Goal: Task Accomplishment & Management: Complete application form

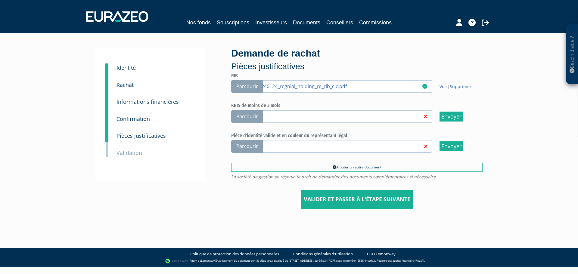
click at [255, 119] on span "Parcourir" at bounding box center [247, 116] width 32 height 13
click at [0, 0] on input "Parcourir" at bounding box center [0, 0] width 0 height 0
click at [257, 145] on span "Parcourir" at bounding box center [247, 146] width 32 height 13
click at [244, 148] on span "Parcourir" at bounding box center [247, 146] width 32 height 13
click at [0, 0] on input "Parcourir" at bounding box center [0, 0] width 0 height 0
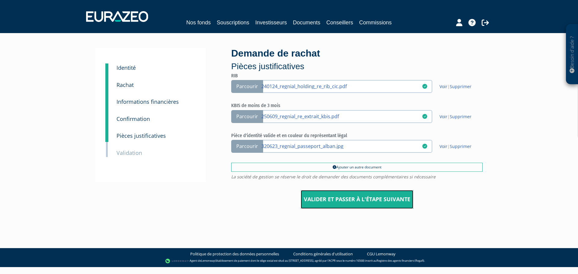
click at [359, 201] on input "Valider et passer à l'étape suivante" at bounding box center [357, 199] width 113 height 19
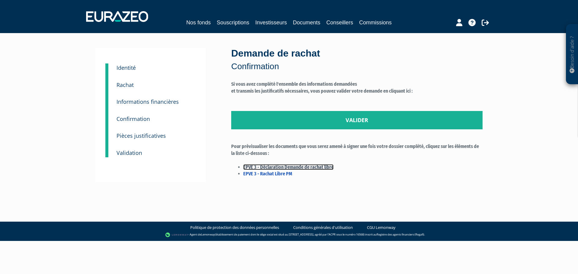
click at [312, 167] on link "EPVE 3 - Déclaration Demande de rachat libre" at bounding box center [288, 167] width 90 height 6
click at [276, 173] on link "EPVE 3 - Rachat Libre PM" at bounding box center [267, 174] width 49 height 6
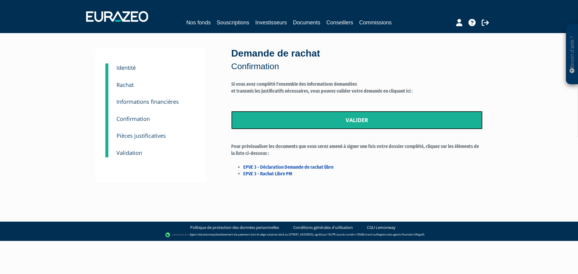
click at [343, 117] on link "Valider" at bounding box center [356, 120] width 251 height 19
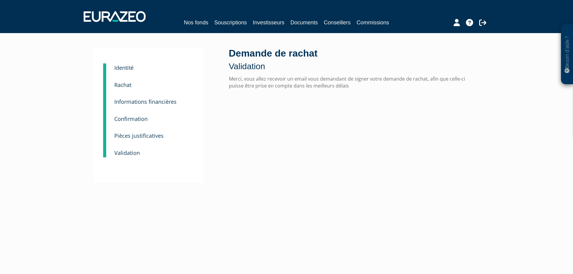
click at [125, 87] on small "Rachat" at bounding box center [122, 84] width 17 height 7
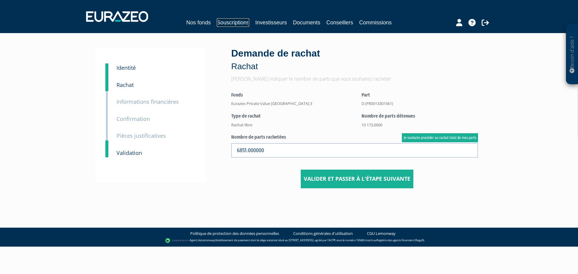
click at [241, 23] on link "Souscriptions" at bounding box center [233, 22] width 33 height 8
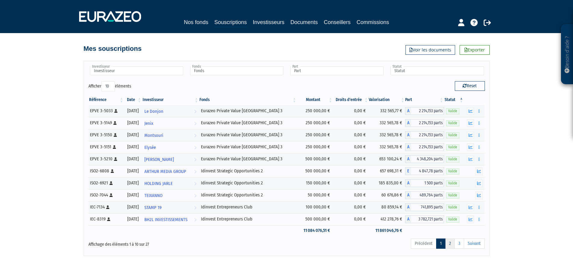
click at [451, 242] on link "2" at bounding box center [450, 244] width 10 height 10
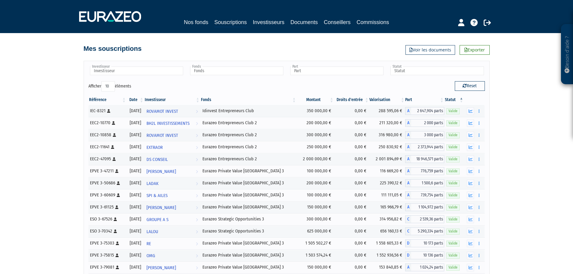
scroll to position [99, 0]
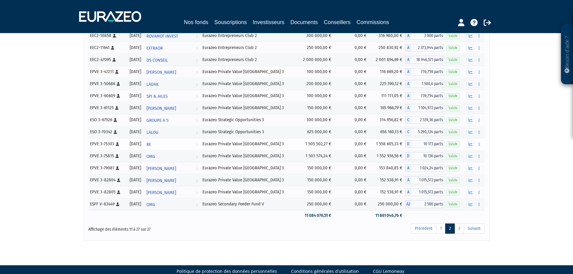
drag, startPoint x: 224, startPoint y: 143, endPoint x: 284, endPoint y: 144, distance: 60.2
click at [284, 144] on div "Eurazeo Private Value [GEOGRAPHIC_DATA] 3" at bounding box center [249, 144] width 92 height 6
copy div "Eurazeo Private Value [GEOGRAPHIC_DATA] 3"
